Goal: Task Accomplishment & Management: Complete application form

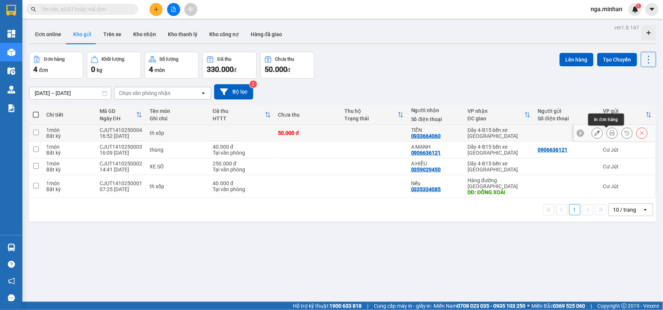
click at [610, 135] on icon at bounding box center [612, 133] width 5 height 5
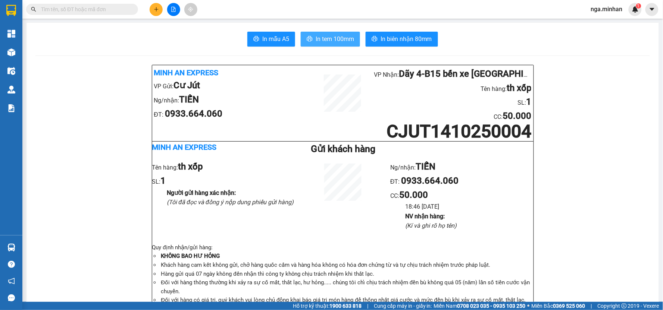
click at [332, 40] on span "In tem 100mm" at bounding box center [335, 38] width 38 height 9
click at [334, 35] on span "In tem 100mm" at bounding box center [335, 38] width 38 height 9
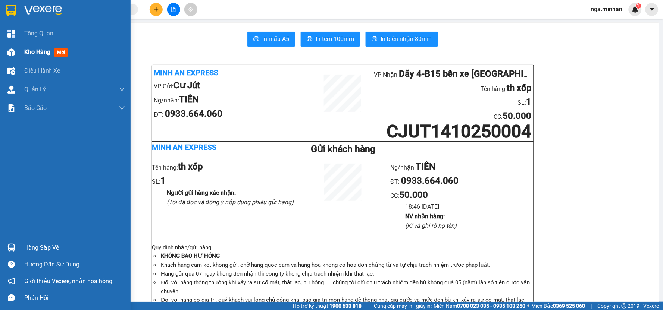
click at [35, 55] on span "Kho hàng" at bounding box center [37, 51] width 26 height 7
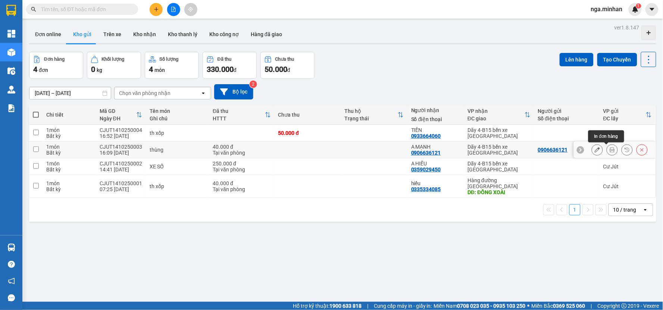
click at [610, 153] on icon at bounding box center [612, 149] width 5 height 5
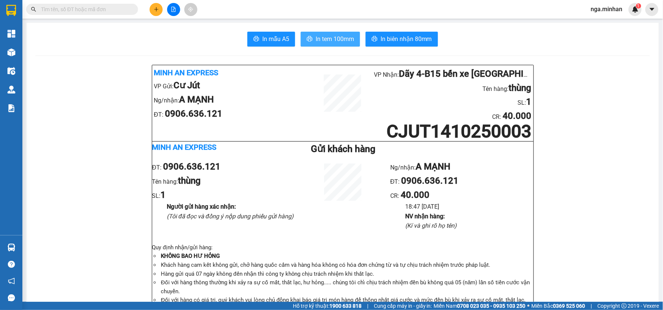
click at [335, 42] on span "In tem 100mm" at bounding box center [335, 38] width 38 height 9
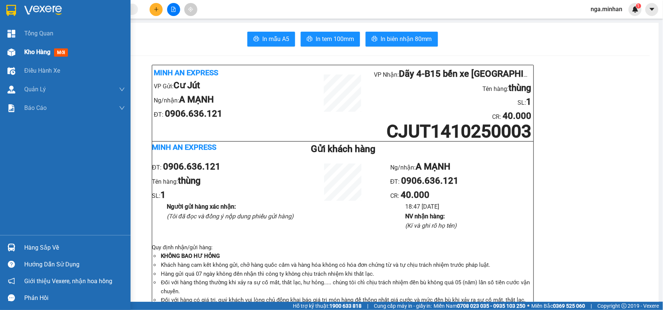
click at [22, 51] on div "Kho hàng mới" at bounding box center [65, 52] width 131 height 19
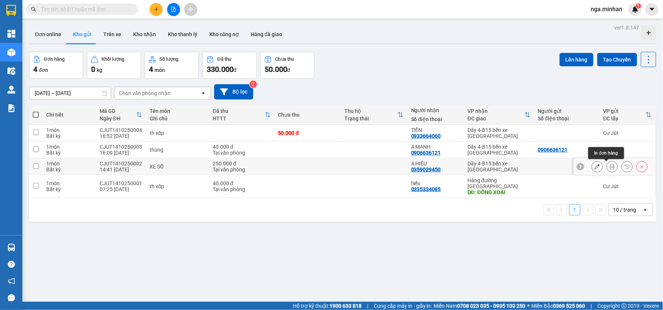
click at [610, 169] on icon at bounding box center [612, 166] width 5 height 5
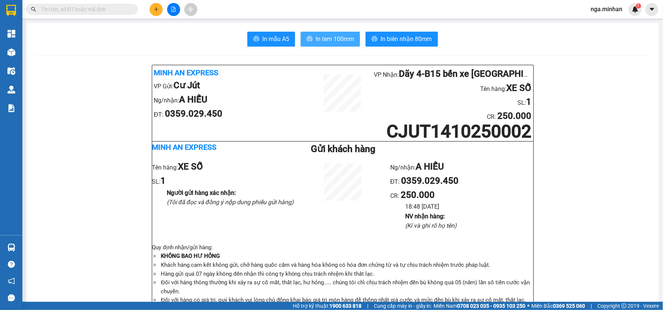
click at [353, 42] on button "In tem 100mm" at bounding box center [330, 39] width 59 height 15
click at [151, 10] on button at bounding box center [156, 9] width 13 height 13
click at [183, 28] on div "Tạo đơn hàng" at bounding box center [185, 28] width 32 height 8
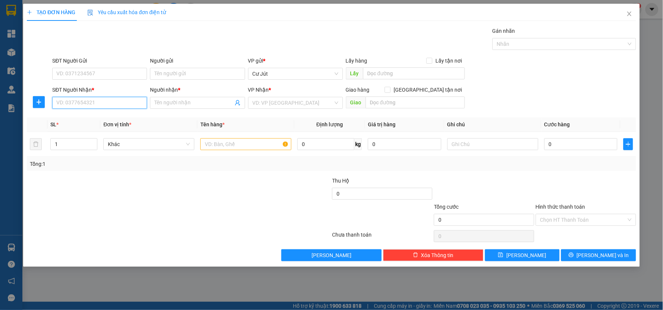
click at [104, 101] on input "SĐT Người Nhận *" at bounding box center [99, 103] width 95 height 12
type input "0919601771"
click at [102, 116] on div "0919601771 - CÔ HÒA" at bounding box center [100, 118] width 86 height 8
type input "CÔ HÒA"
checkbox input "true"
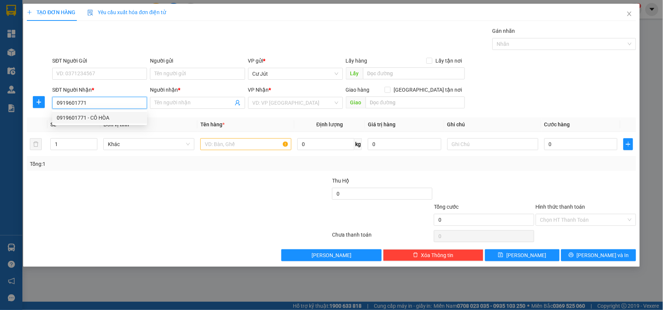
type input "537/18/1 [PERSON_NAME] - gò vấp"
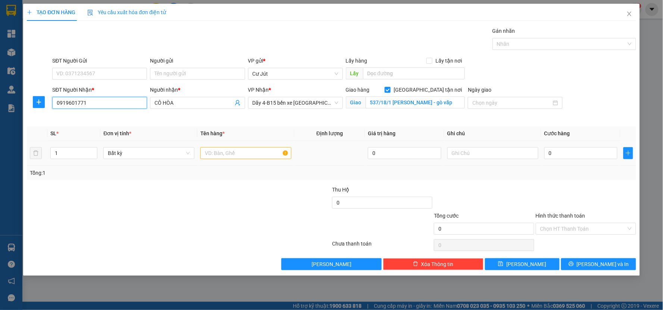
type input "0919601771"
click at [264, 152] on input "text" at bounding box center [245, 153] width 91 height 12
type input "th xóp"
click at [595, 160] on div "0" at bounding box center [580, 153] width 73 height 15
drag, startPoint x: 597, startPoint y: 155, endPoint x: 598, endPoint y: 151, distance: 4.7
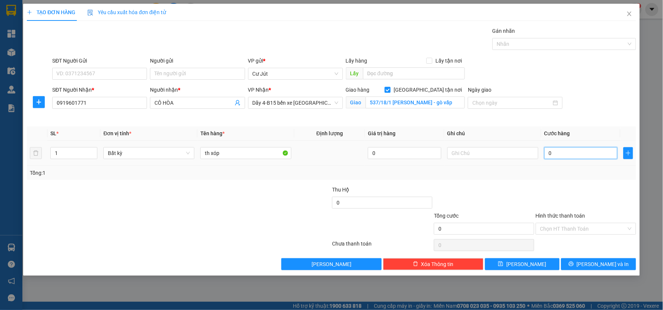
click at [598, 154] on input "0" at bounding box center [580, 153] width 73 height 12
type input "6"
type input "620"
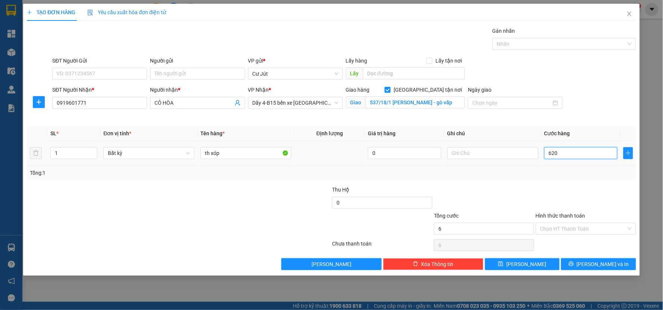
type input "620"
type input "62"
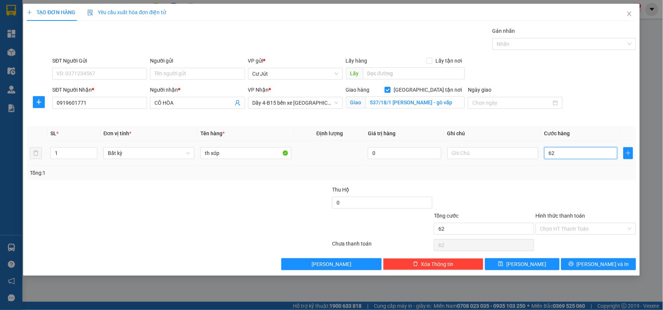
type input "6"
type input "60"
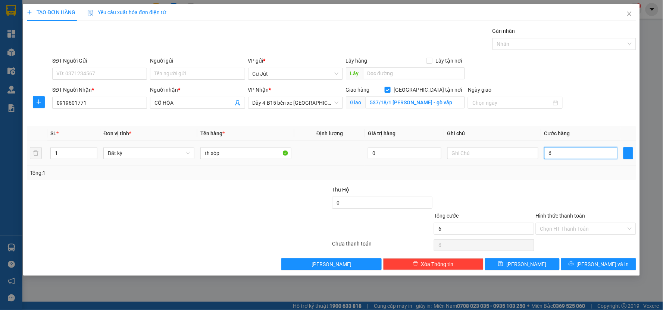
type input "60"
click at [605, 271] on div "TẠO ĐƠN HÀNG Yêu cầu xuất hóa đơn điện tử Transit Pickup Surcharge Ids Transit …" at bounding box center [331, 140] width 617 height 272
type input "60.000"
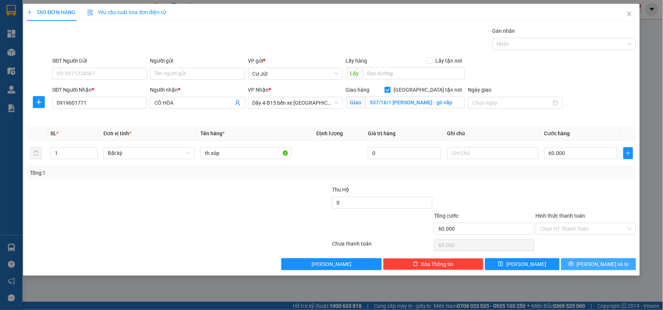
click at [606, 268] on span "[PERSON_NAME] và In" at bounding box center [603, 264] width 52 height 8
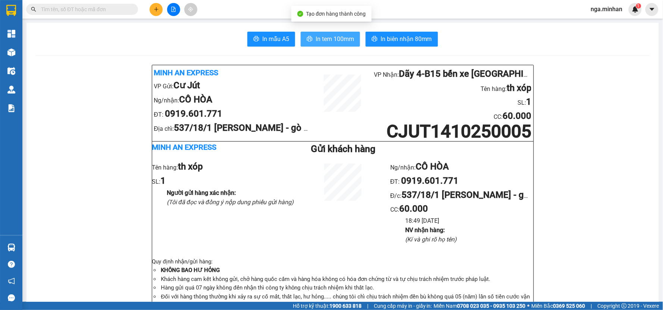
click at [342, 38] on span "In tem 100mm" at bounding box center [335, 38] width 38 height 9
